Goal: Task Accomplishment & Management: Manage account settings

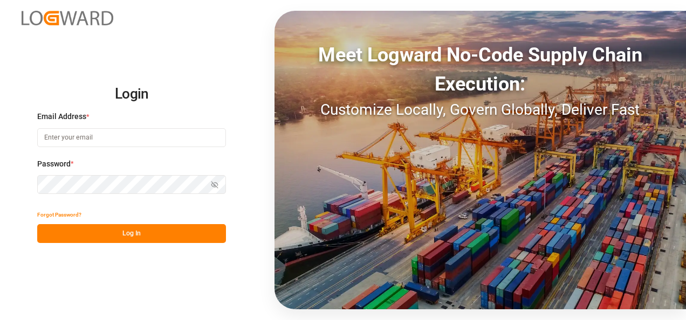
type input "[PERSON_NAME][EMAIL_ADDRESS][PERSON_NAME][DOMAIN_NAME]"
click at [165, 235] on button "Log In" at bounding box center [131, 233] width 189 height 19
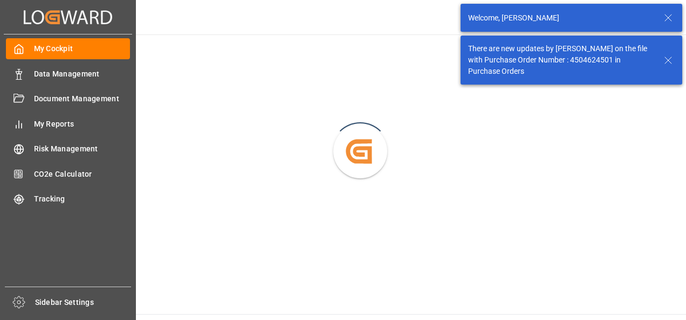
click at [43, 81] on div "Data Management Data Management" at bounding box center [68, 73] width 124 height 21
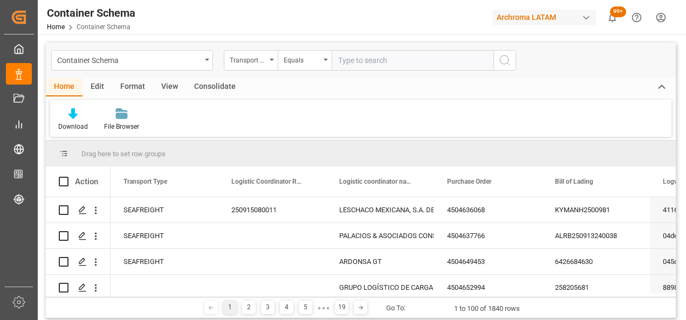
click at [200, 62] on div "Container Schema" at bounding box center [129, 59] width 144 height 13
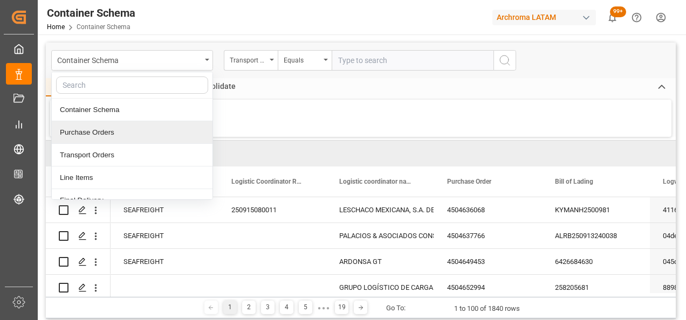
click at [84, 132] on div "Purchase Orders" at bounding box center [132, 132] width 161 height 23
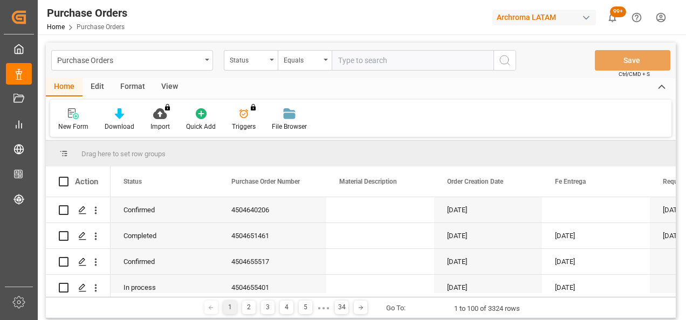
click at [271, 60] on icon "open menu" at bounding box center [272, 60] width 4 height 2
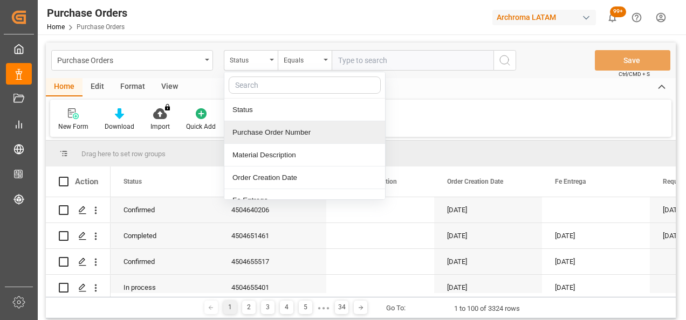
click at [268, 138] on div "Purchase Order Number" at bounding box center [304, 132] width 161 height 23
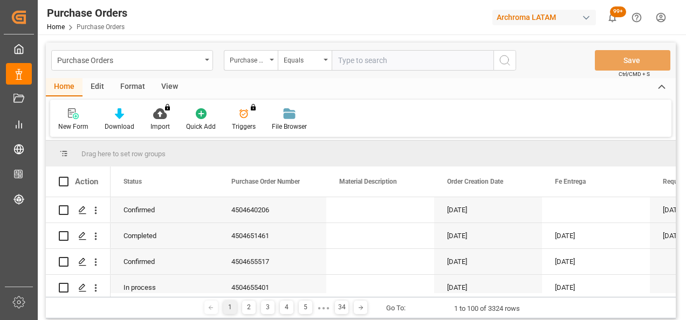
click at [351, 57] on input "text" at bounding box center [413, 60] width 162 height 21
paste input "4504629886"
type input "4504629886"
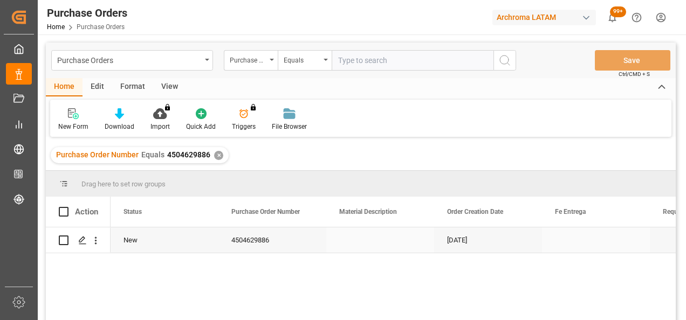
click at [84, 241] on icon "Press SPACE to select this row." at bounding box center [82, 240] width 9 height 9
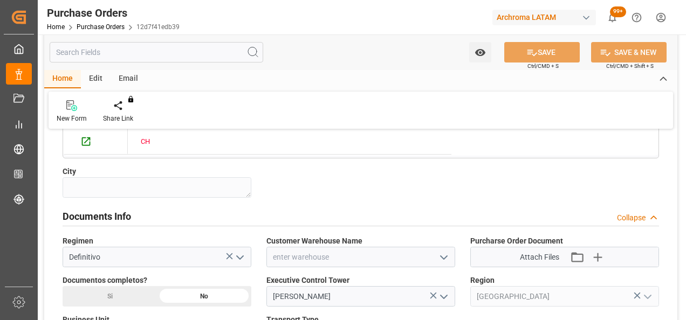
scroll to position [701, 0]
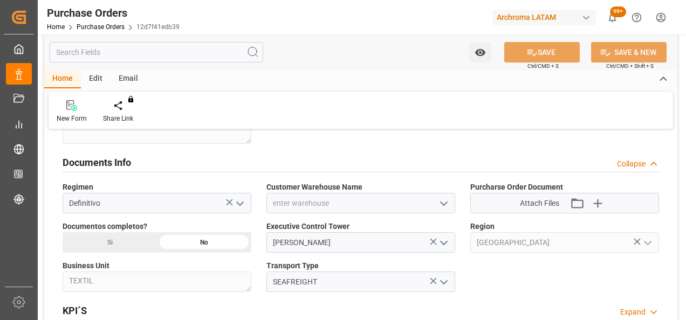
click at [445, 202] on polyline "open menu" at bounding box center [444, 203] width 6 height 3
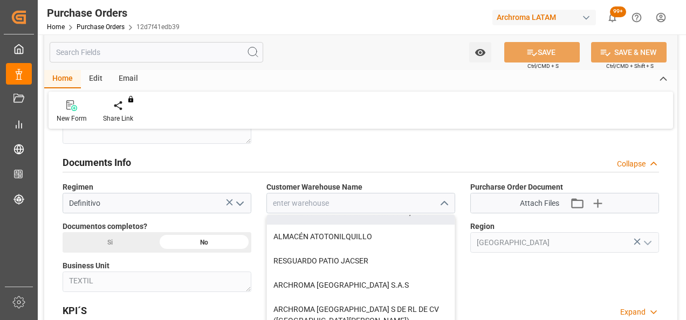
scroll to position [54, 0]
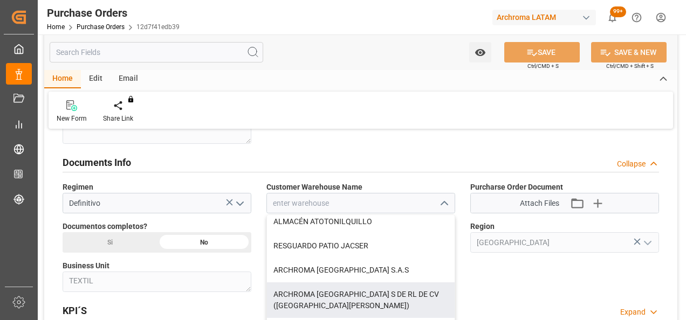
click at [386, 288] on div "ARCHROMA [GEOGRAPHIC_DATA] S DE RL DE CV ([GEOGRAPHIC_DATA][PERSON_NAME])" at bounding box center [361, 301] width 188 height 36
type input "ARCHROMA [GEOGRAPHIC_DATA] S DE RL DE CV ([GEOGRAPHIC_DATA][PERSON_NAME])"
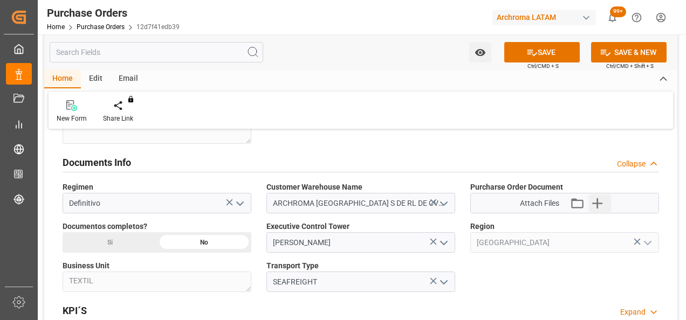
click at [595, 199] on icon "button" at bounding box center [597, 203] width 17 height 17
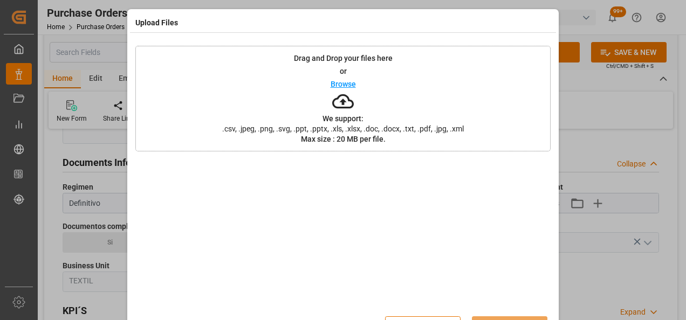
click at [275, 91] on div "Drag and Drop your files here or Browse We support: .csv, .jpeg, .png, .svg, .p…" at bounding box center [342, 99] width 415 height 106
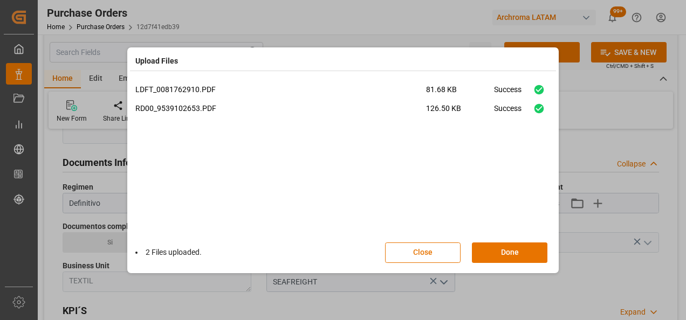
click at [511, 250] on button "Done" at bounding box center [510, 253] width 76 height 21
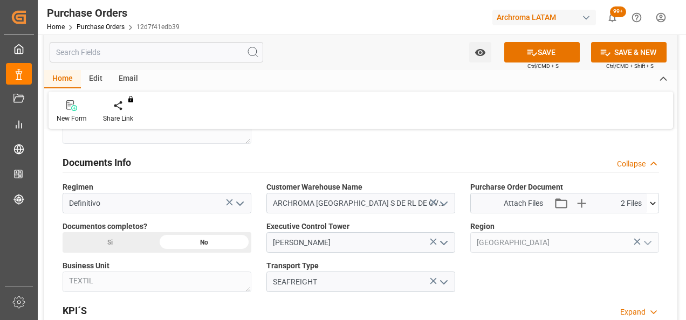
scroll to position [809, 0]
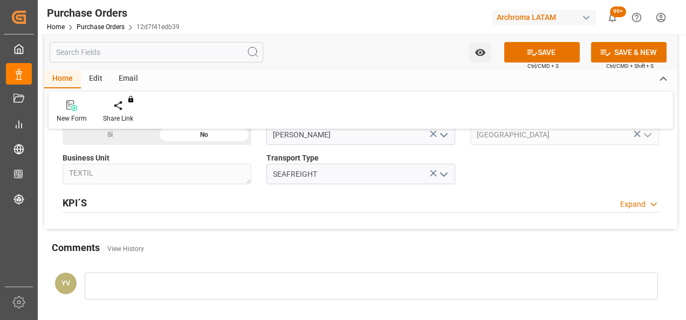
click at [187, 294] on div at bounding box center [371, 286] width 573 height 27
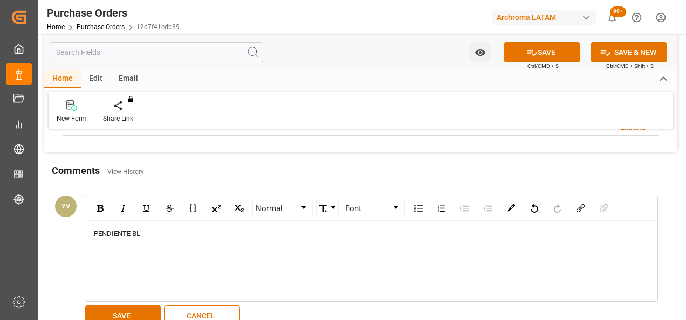
scroll to position [917, 0]
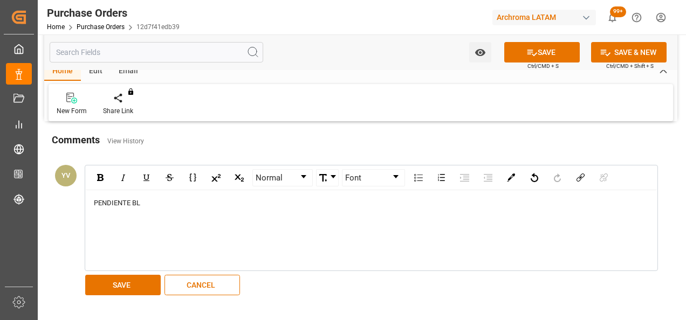
click at [140, 285] on button "SAVE" at bounding box center [123, 285] width 76 height 21
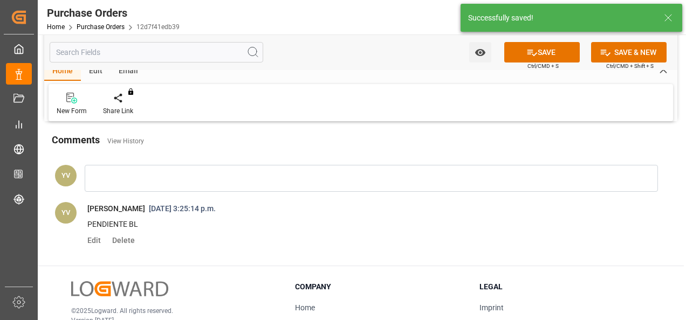
click at [475, 54] on icon "open menu" at bounding box center [480, 52] width 11 height 11
click at [438, 80] on span "Start Watching" at bounding box center [435, 76] width 98 height 11
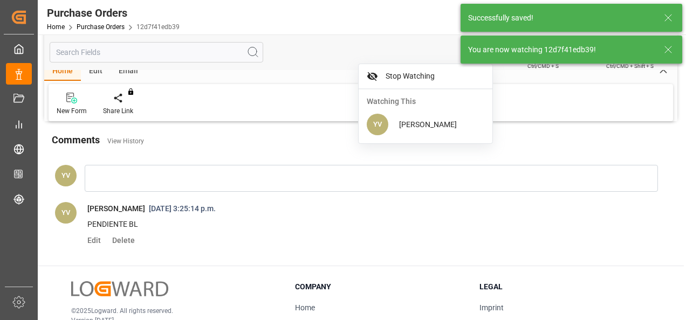
click at [673, 50] on icon at bounding box center [668, 49] width 13 height 13
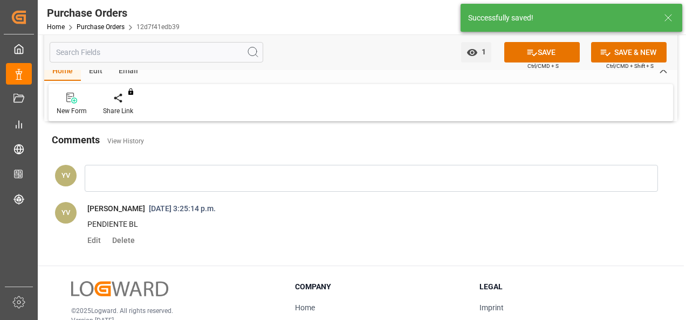
click at [548, 54] on button "SAVE" at bounding box center [542, 52] width 76 height 21
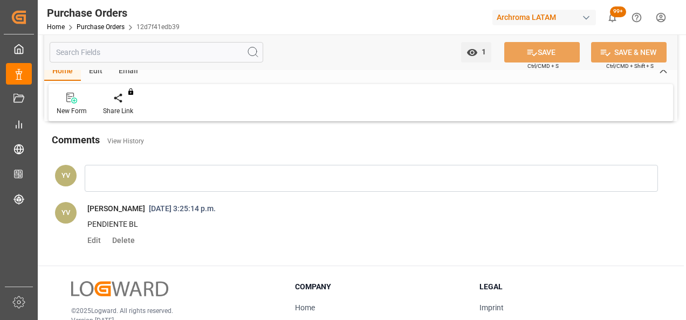
click at [96, 31] on div "Home Purchase Orders 12d7f41edb39" at bounding box center [113, 26] width 133 height 11
click at [98, 29] on link "Purchase Orders" at bounding box center [101, 27] width 48 height 8
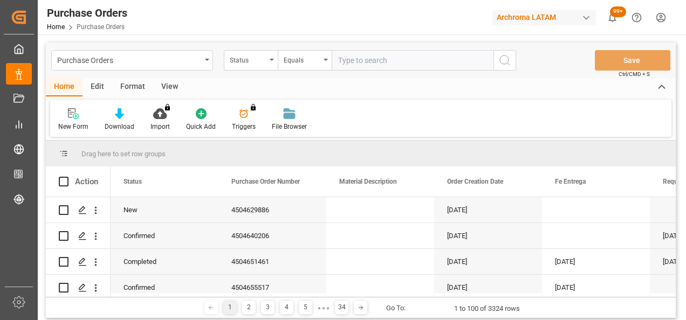
click at [271, 60] on icon "open menu" at bounding box center [272, 60] width 4 height 2
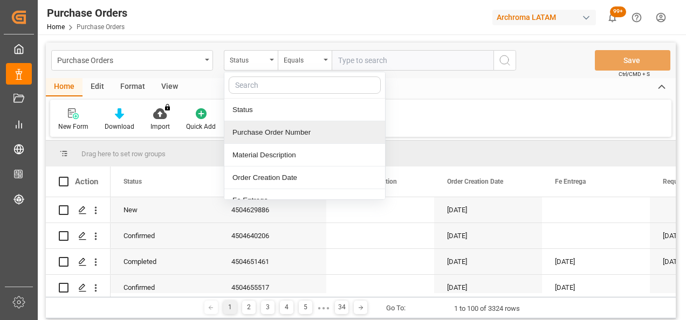
click at [293, 132] on div "Purchase Order Number" at bounding box center [304, 132] width 161 height 23
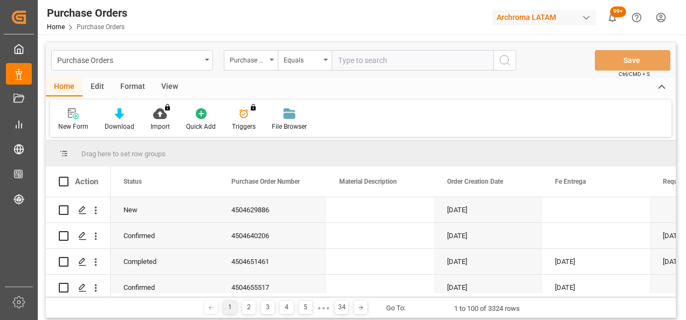
click at [368, 56] on input "text" at bounding box center [413, 60] width 162 height 21
paste input "4504641389"
type input "4504641389"
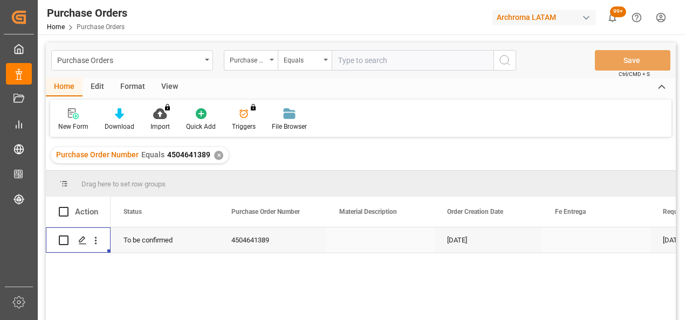
click at [84, 242] on icon "Press SPACE to select this row." at bounding box center [82, 240] width 9 height 9
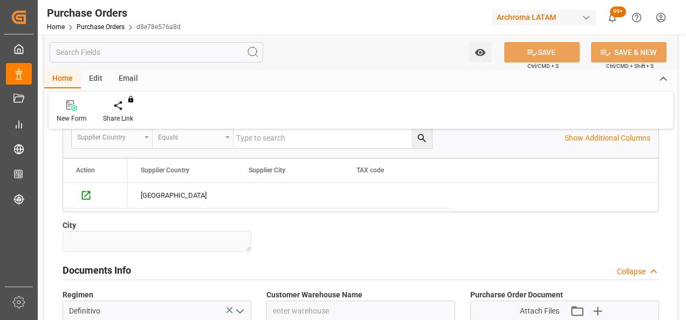
scroll to position [755, 0]
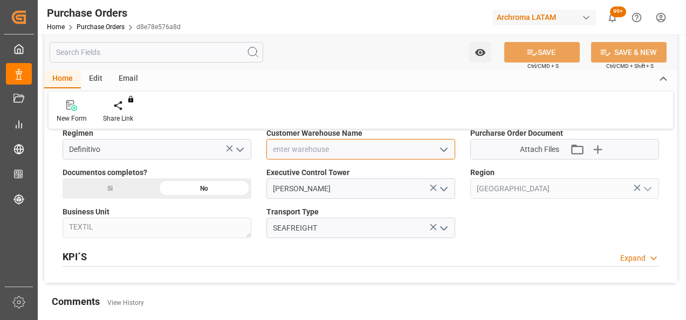
click at [440, 156] on input at bounding box center [361, 149] width 189 height 21
click at [443, 149] on polyline "open menu" at bounding box center [444, 149] width 6 height 3
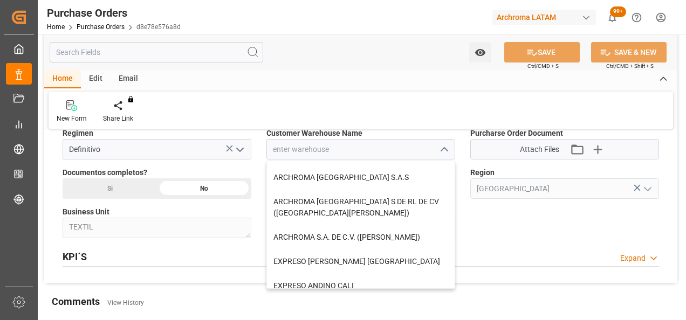
scroll to position [108, 0]
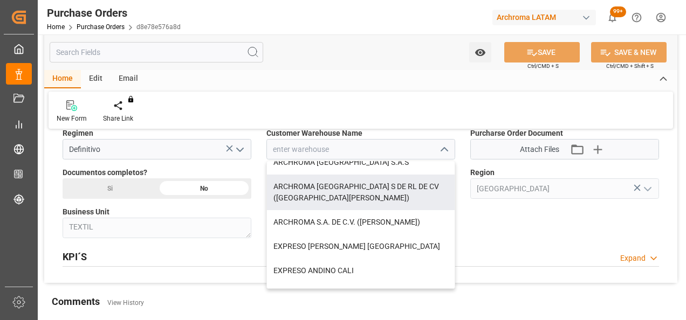
click at [384, 189] on div "ARCHROMA [GEOGRAPHIC_DATA] S DE RL DE CV ([GEOGRAPHIC_DATA][PERSON_NAME])" at bounding box center [361, 193] width 188 height 36
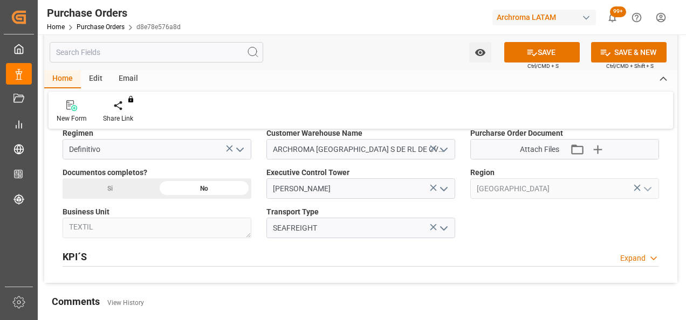
click at [447, 148] on icon "open menu" at bounding box center [444, 150] width 13 height 13
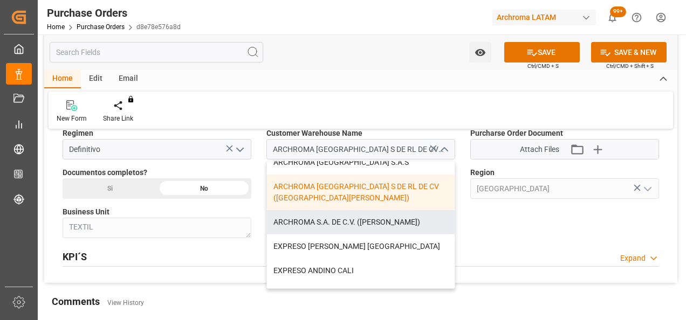
click at [380, 221] on div "ARCHROMA S.A. DE C.V. ([PERSON_NAME])" at bounding box center [361, 222] width 188 height 24
type input "ARCHROMA S.A. DE C.V. ([PERSON_NAME])"
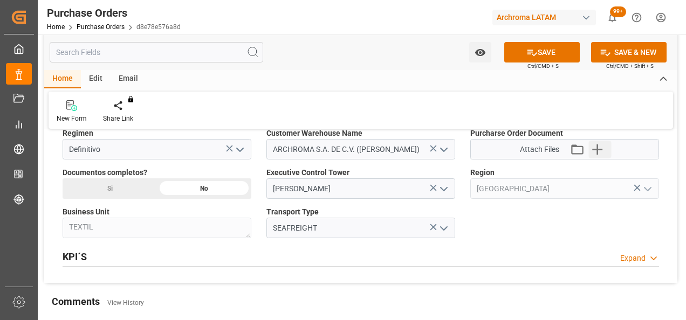
click at [598, 148] on icon "button" at bounding box center [597, 150] width 10 height 10
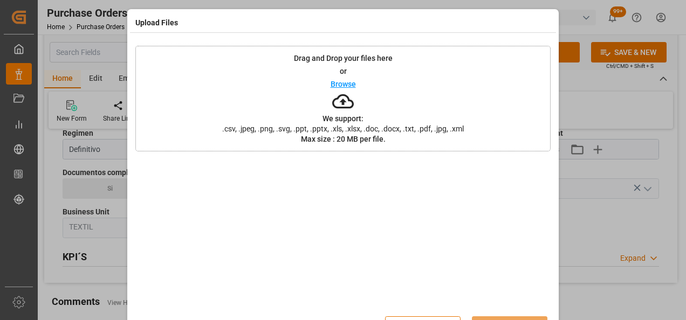
click at [282, 105] on div "Drag and Drop your files here or Browse We support: .csv, .jpeg, .png, .svg, .p…" at bounding box center [342, 99] width 415 height 106
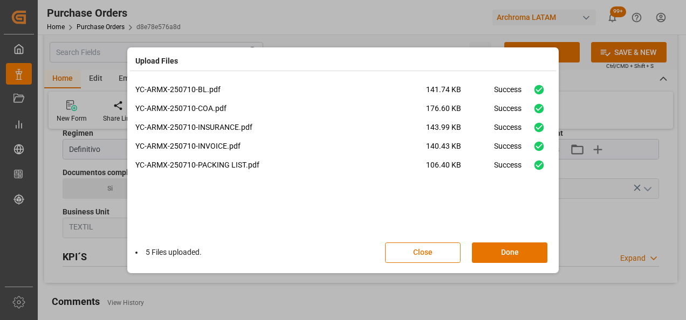
click at [511, 244] on button "Done" at bounding box center [510, 253] width 76 height 21
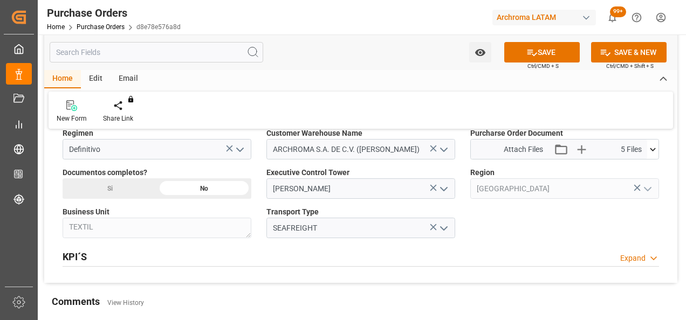
click at [148, 181] on div "Si" at bounding box center [110, 189] width 94 height 21
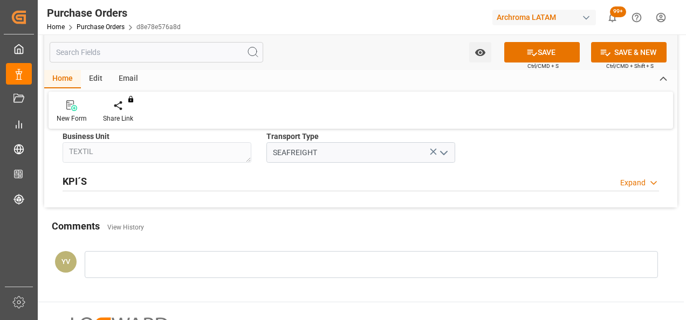
scroll to position [863, 0]
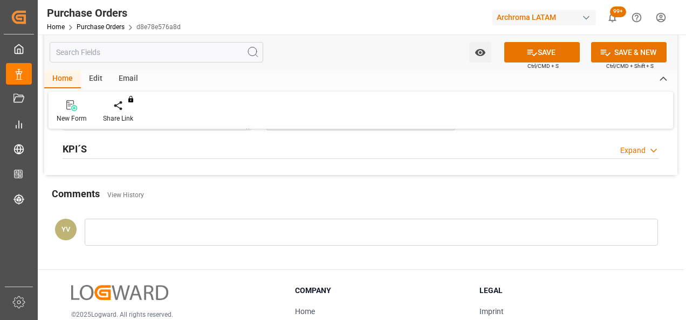
click at [207, 239] on div at bounding box center [371, 232] width 573 height 27
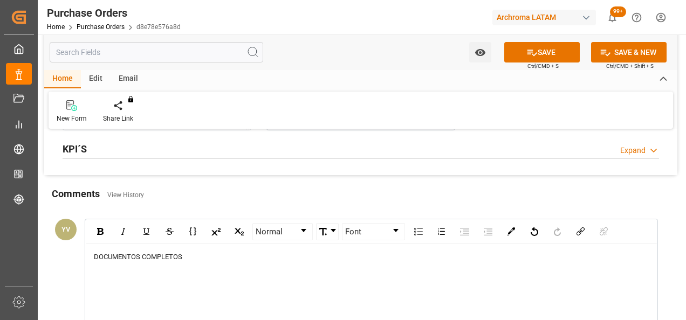
click at [204, 269] on div "DOCUMENTOS COMPLETOS" at bounding box center [371, 284] width 571 height 80
click at [195, 252] on div "DOCUMENTOS COMPLETOS" at bounding box center [372, 257] width 556 height 11
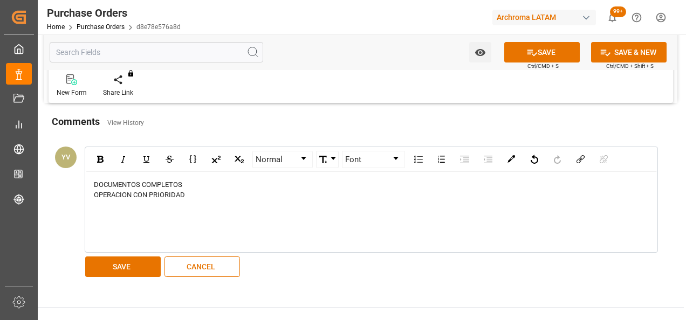
scroll to position [971, 0]
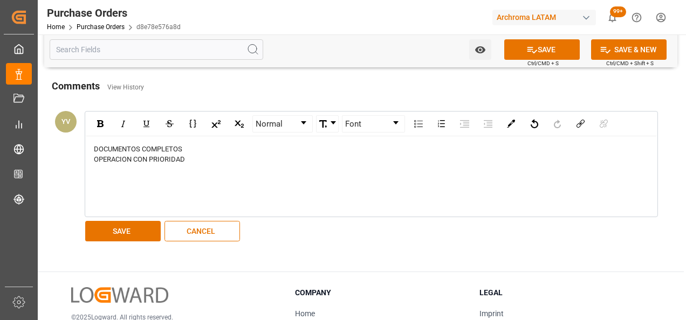
click at [128, 232] on button "SAVE" at bounding box center [123, 231] width 76 height 21
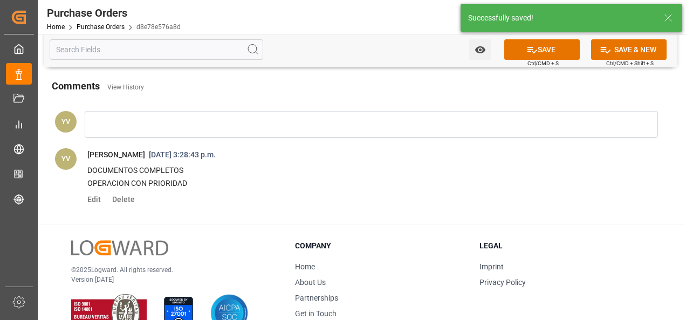
click at [486, 52] on button "Watch Option" at bounding box center [480, 49] width 22 height 21
click at [441, 68] on span "Start Watching" at bounding box center [435, 73] width 98 height 11
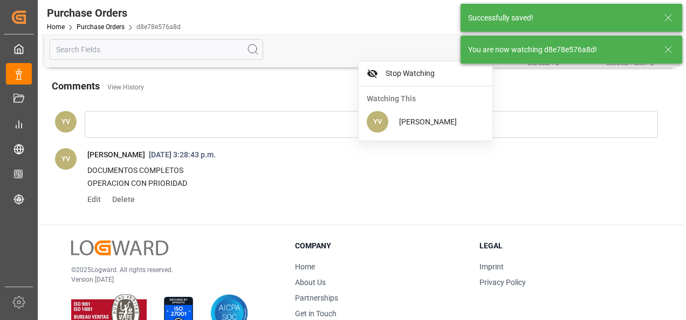
click at [663, 50] on icon at bounding box center [668, 49] width 13 height 13
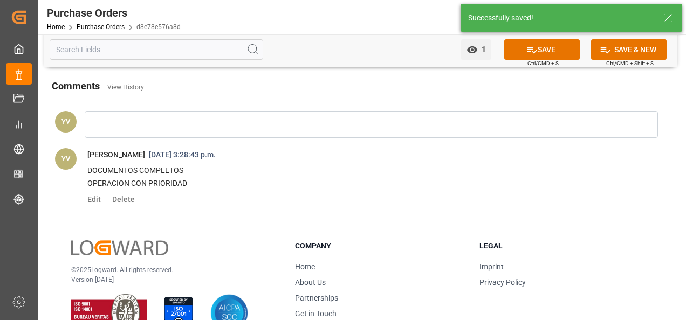
click at [546, 46] on button "SAVE" at bounding box center [542, 49] width 76 height 21
